Goal: Use online tool/utility: Utilize a website feature to perform a specific function

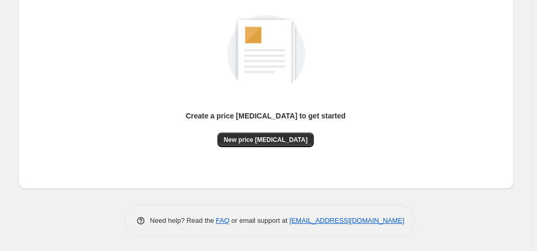
scroll to position [139, 0]
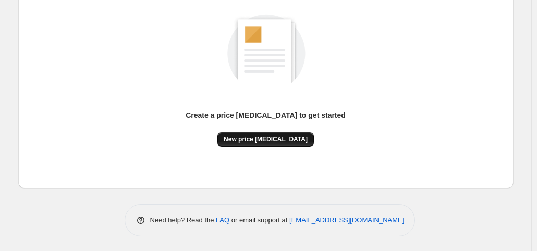
click at [245, 136] on span "New price [MEDICAL_DATA]" at bounding box center [266, 139] width 84 height 8
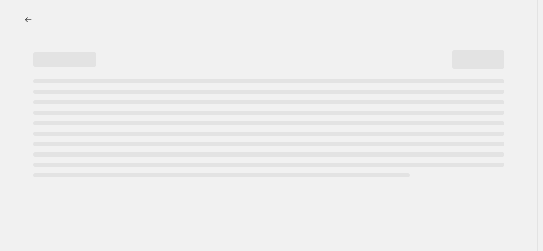
select select "percentage"
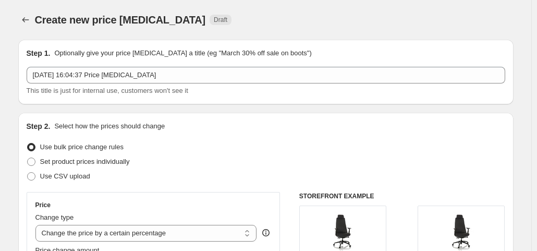
scroll to position [157, 0]
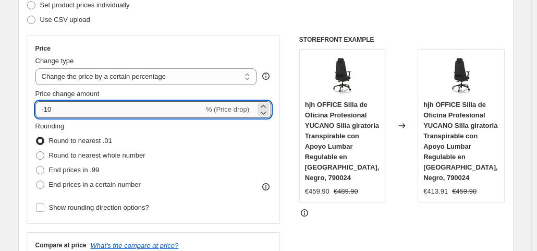
click at [86, 115] on input "-10" at bounding box center [119, 109] width 169 height 17
type input "-1"
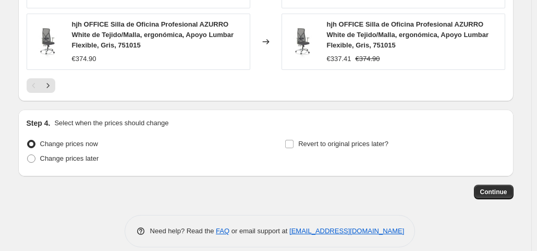
scroll to position [879, 0]
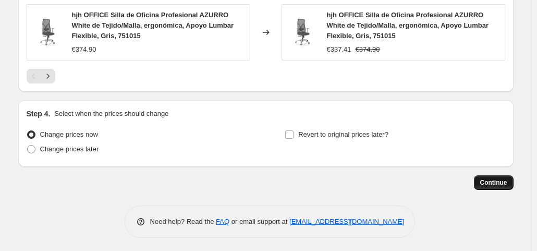
type input "-35"
click at [506, 182] on span "Continue" at bounding box center [494, 182] width 27 height 8
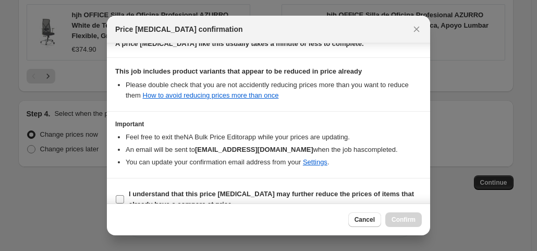
scroll to position [186, 0]
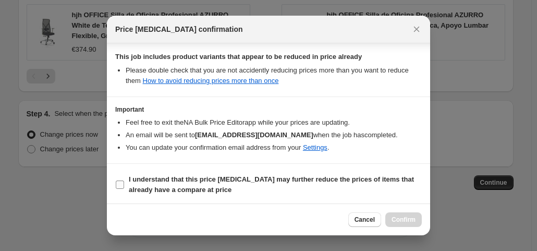
click at [120, 181] on input "I understand that this price [MEDICAL_DATA] may further reduce the prices of it…" at bounding box center [120, 185] width 8 height 8
checkbox input "true"
click at [394, 219] on span "Confirm" at bounding box center [404, 219] width 24 height 8
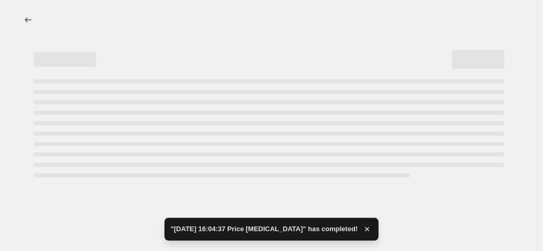
select select "percentage"
